Goal: Information Seeking & Learning: Stay updated

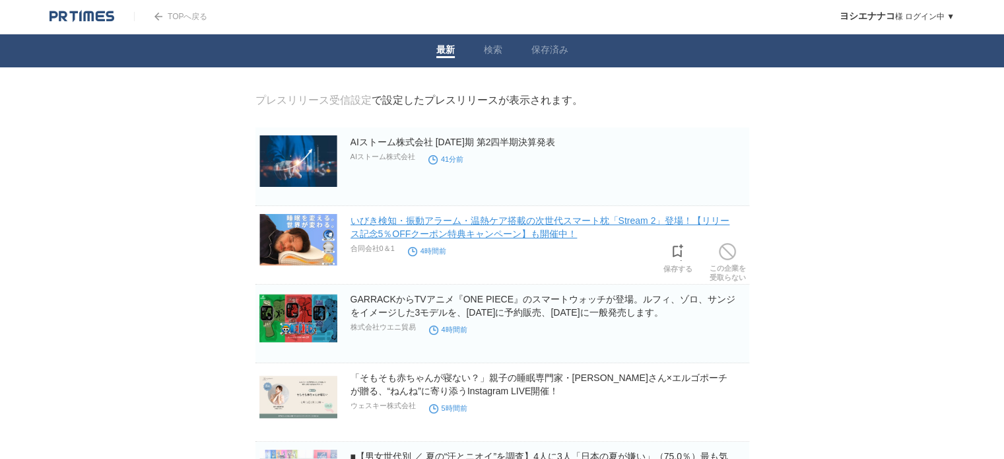
click at [549, 226] on link "いびき検知・振動アラーム・温熱ケア搭載の次世代スマート枕「Stream 2」登場！【リリース記念5％OFFクーポン特典キャンペーン】も開催中！" at bounding box center [540, 227] width 380 height 24
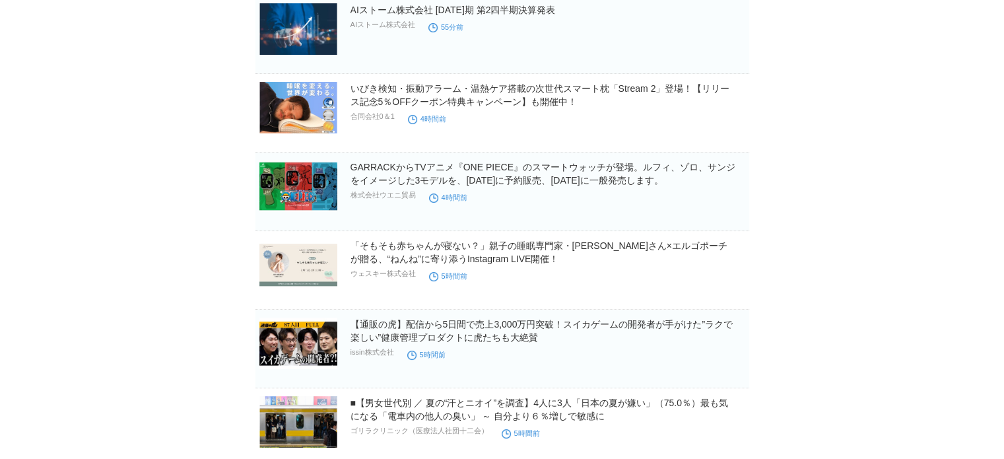
scroll to position [264, 0]
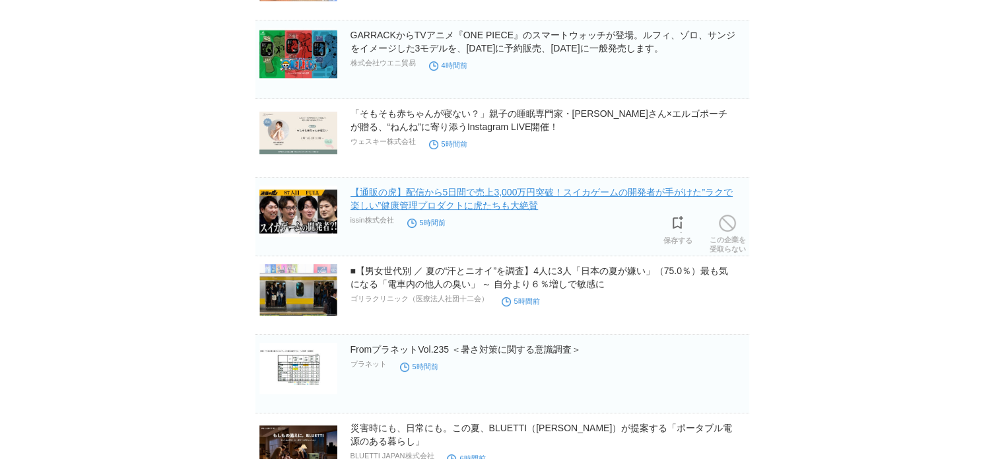
click at [450, 205] on link "【通販の虎】配信から5日間で売上3,000万円突破！スイカゲームの開発者が手がけた”ラクで楽しい”健康管理プロダクトに虎たちも大絶賛" at bounding box center [541, 199] width 382 height 24
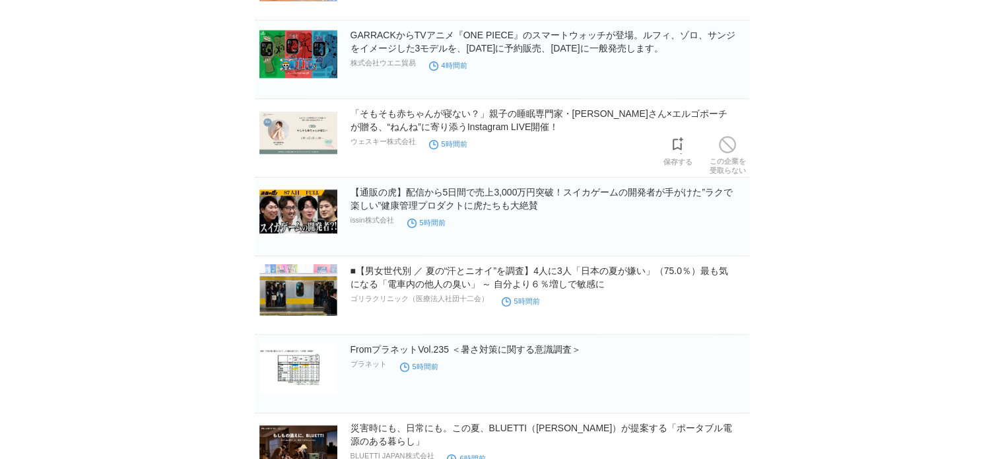
click at [403, 121] on h2 "「そもそも赤ちゃんが寝ない？」親子の睡眠専門家・[PERSON_NAME]さん×エルゴポーチが贈る、“ねんね”に寄り添うInstagram LIVE開催！" at bounding box center [548, 120] width 396 height 26
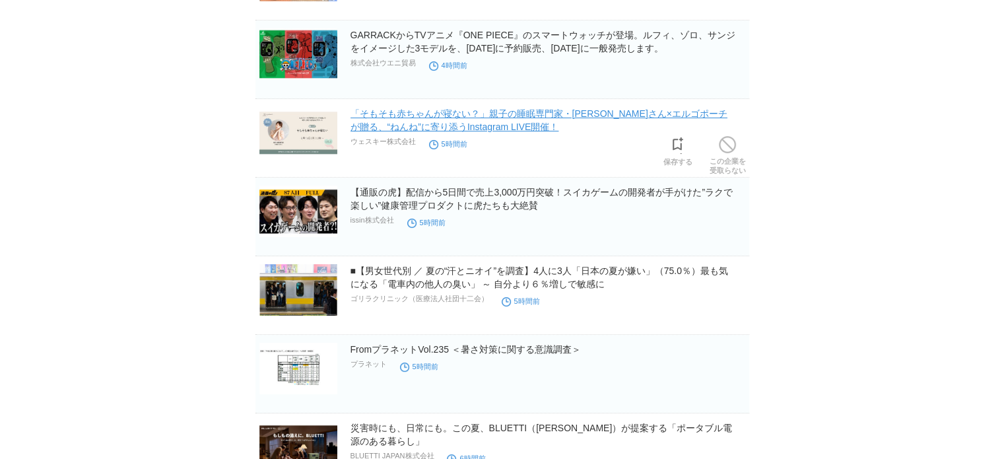
click at [399, 125] on link "「そもそも赤ちゃんが寝ない？」親子の睡眠専門家・[PERSON_NAME]さん×エルゴポーチが贈る、“ねんね”に寄り添うInstagram LIVE開催！" at bounding box center [538, 120] width 377 height 24
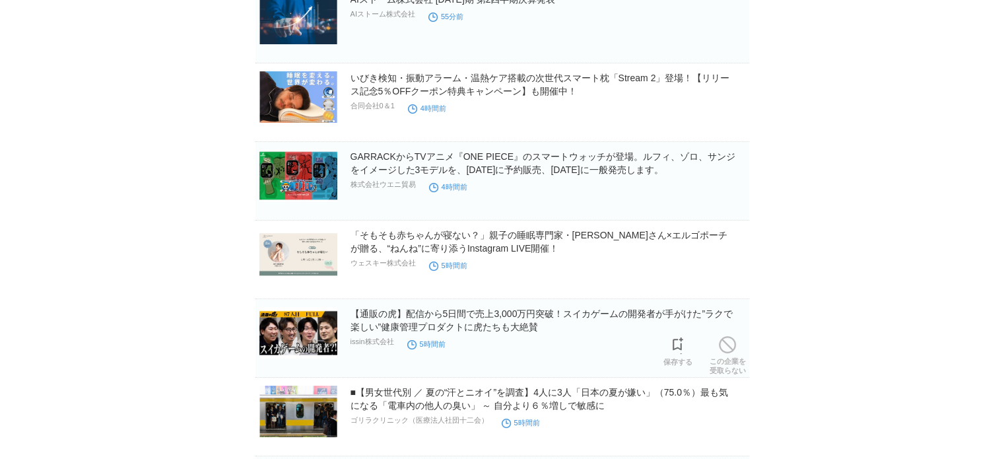
scroll to position [0, 0]
